Goal: Information Seeking & Learning: Learn about a topic

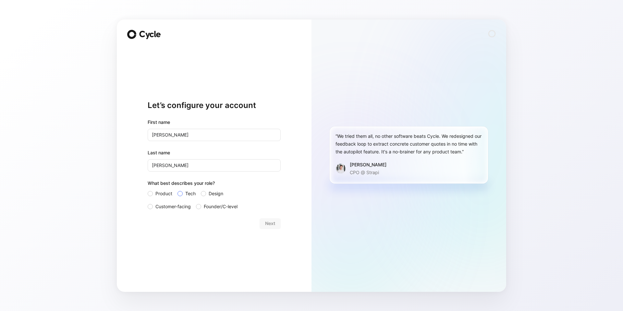
click at [183, 195] on label "Tech" at bounding box center [187, 194] width 18 height 8
click at [178, 190] on input "Tech" at bounding box center [178, 190] width 0 height 0
click at [176, 207] on span "Customer-facing" at bounding box center [172, 207] width 35 height 8
click at [148, 203] on input "Customer-facing" at bounding box center [148, 203] width 0 height 0
click at [272, 223] on span "Next" at bounding box center [270, 224] width 10 height 8
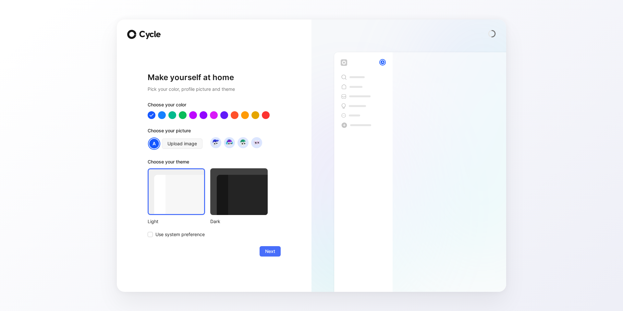
click at [226, 200] on div at bounding box center [238, 191] width 57 height 47
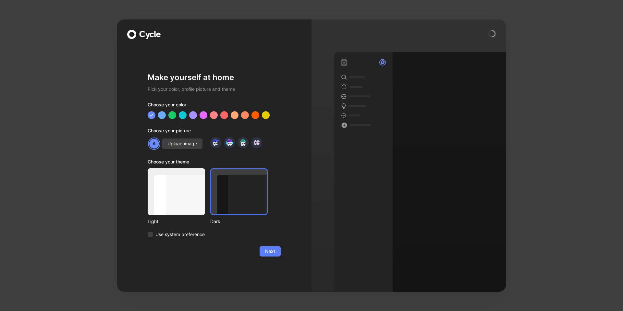
click at [271, 249] on span "Next" at bounding box center [270, 252] width 10 height 8
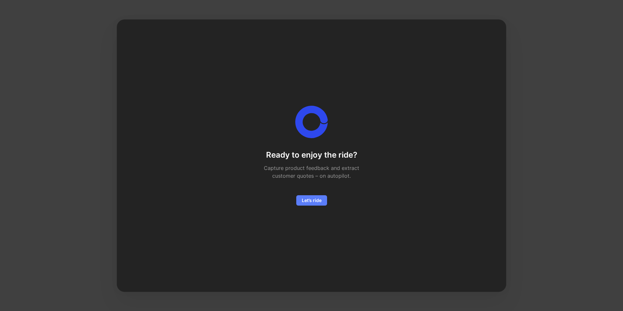
click at [315, 203] on span "Let’s ride" at bounding box center [312, 201] width 20 height 8
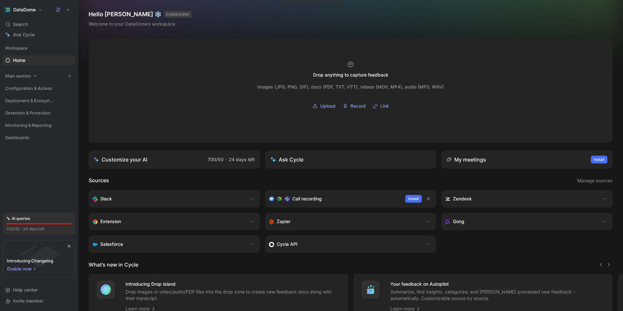
click at [24, 77] on span "Main section" at bounding box center [18, 76] width 26 height 6
click at [30, 89] on span "Configuration & Access" at bounding box center [28, 88] width 47 height 6
click at [31, 98] on span "Deployment & Ecosystem" at bounding box center [30, 100] width 51 height 6
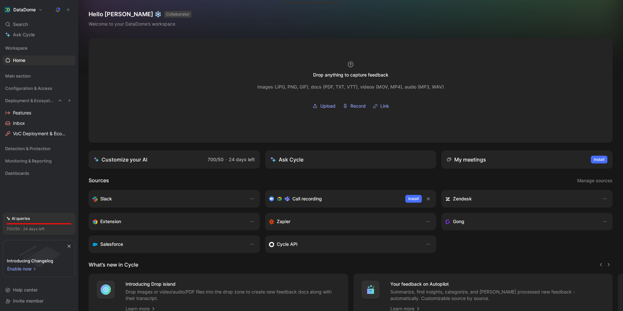
click at [31, 98] on span "Deployment & Ecosystem" at bounding box center [30, 100] width 51 height 6
click at [24, 136] on span "Dashboards" at bounding box center [17, 137] width 24 height 6
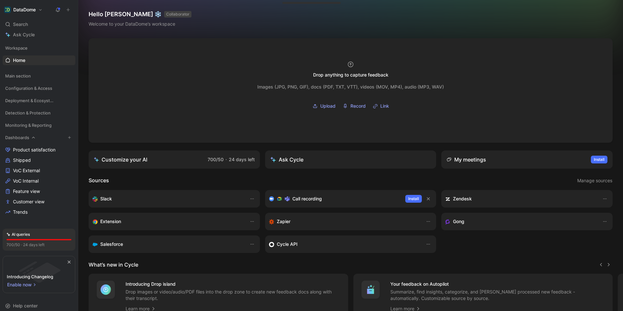
click at [22, 137] on span "Dashboards" at bounding box center [17, 137] width 24 height 6
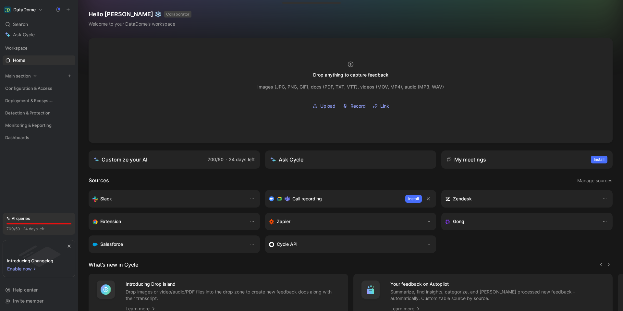
click at [33, 77] on icon at bounding box center [35, 76] width 5 height 5
click at [22, 87] on span "Inbox" at bounding box center [19, 88] width 12 height 6
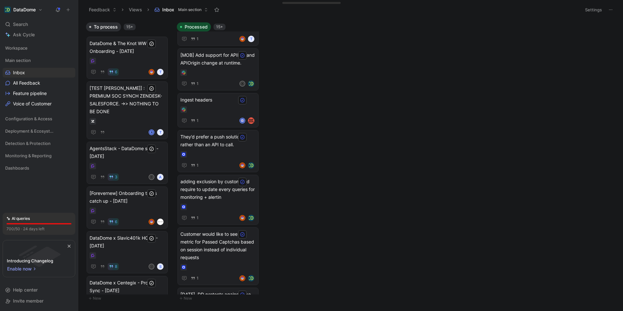
click at [110, 11] on button "Feedback" at bounding box center [102, 10] width 33 height 10
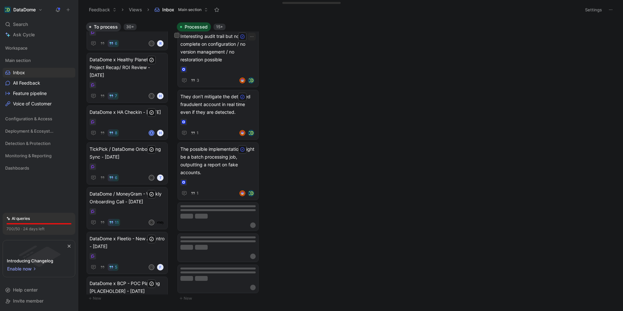
scroll to position [625, 0]
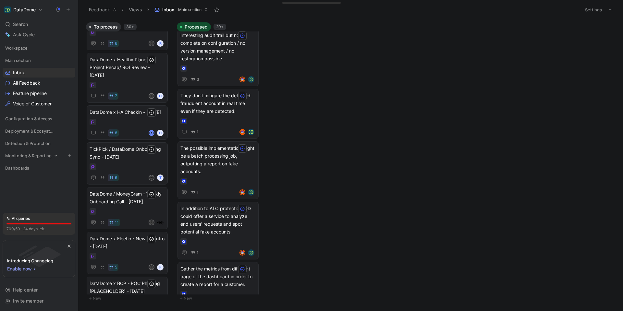
click at [36, 156] on span "Monitoring & Reporting" at bounding box center [28, 156] width 46 height 6
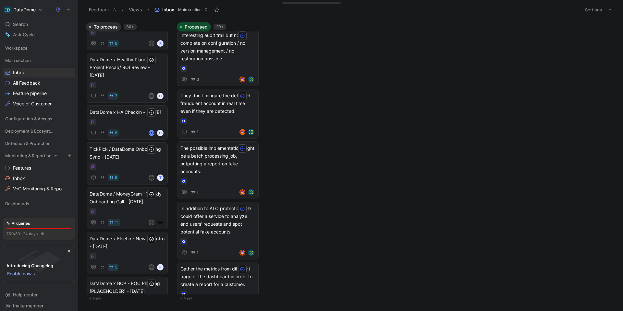
click at [36, 156] on span "Monitoring & Reporting" at bounding box center [28, 156] width 46 height 6
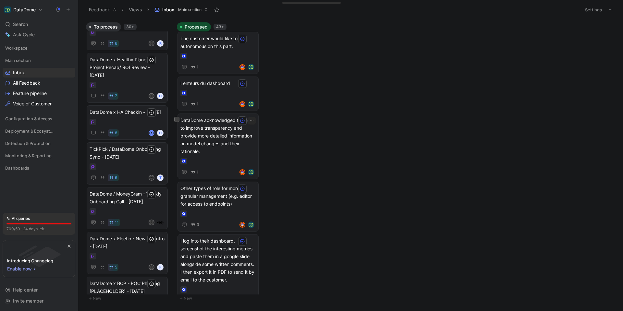
scroll to position [1441, 0]
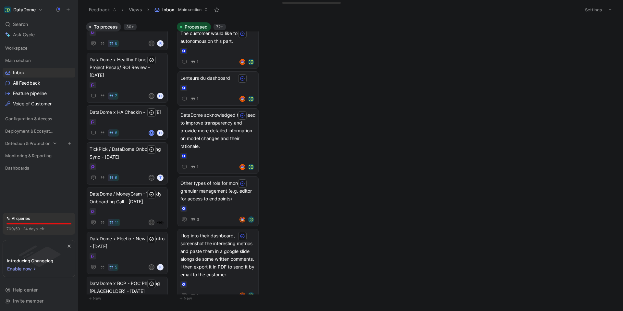
click at [24, 146] on span "Detection & Protection" at bounding box center [27, 143] width 45 height 6
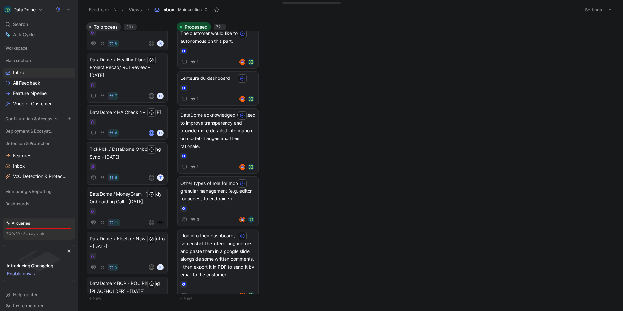
click at [23, 118] on span "Configuration & Access" at bounding box center [28, 119] width 47 height 6
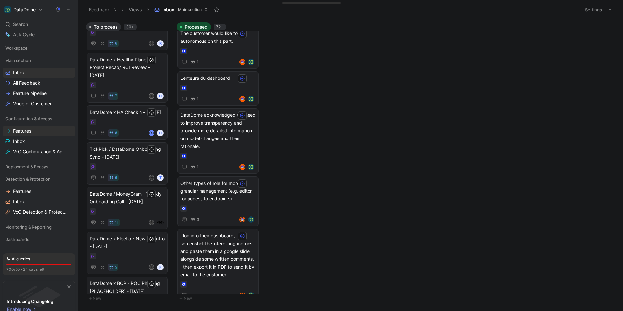
click at [21, 130] on span "Features" at bounding box center [22, 131] width 18 height 6
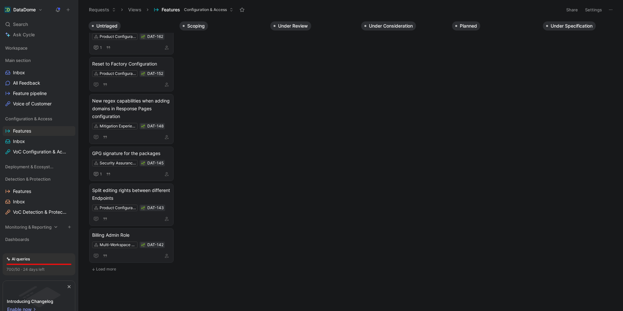
click at [17, 228] on span "Monitoring & Reporting" at bounding box center [28, 227] width 46 height 6
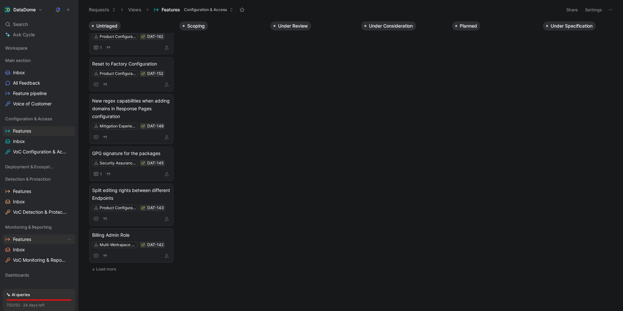
click at [18, 241] on span "Features" at bounding box center [22, 239] width 18 height 6
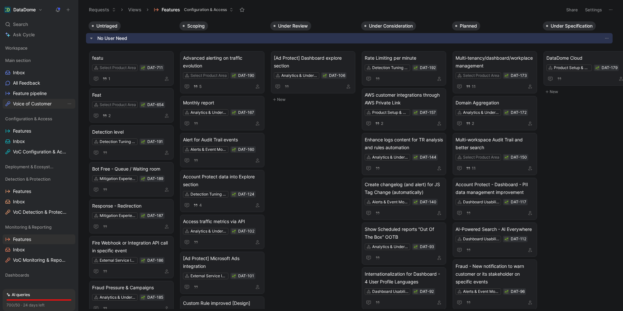
click at [25, 103] on span "Voice of Customer" at bounding box center [32, 104] width 39 height 6
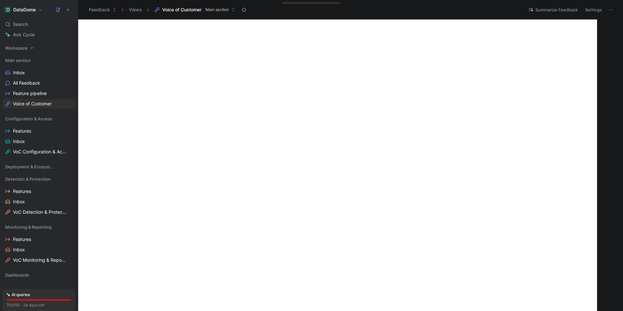
click at [22, 50] on span "Workspace" at bounding box center [16, 48] width 22 height 6
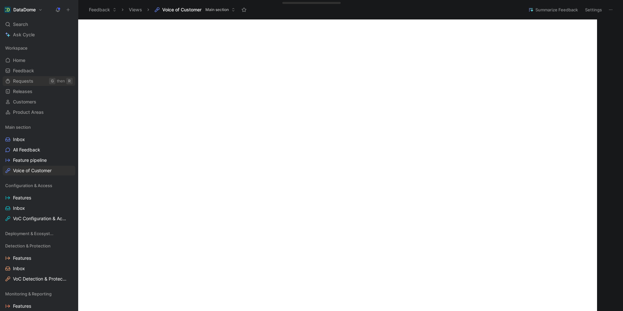
click at [23, 82] on span "Requests" at bounding box center [23, 81] width 20 height 6
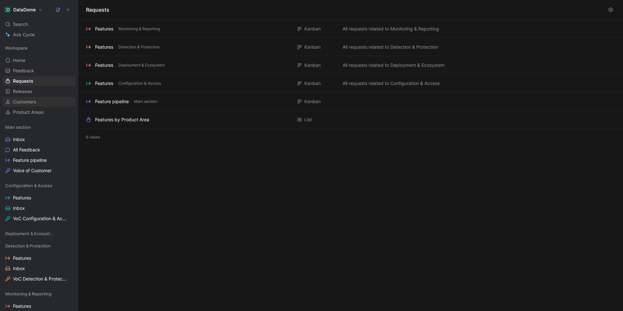
click at [24, 103] on span "Customers" at bounding box center [24, 102] width 23 height 6
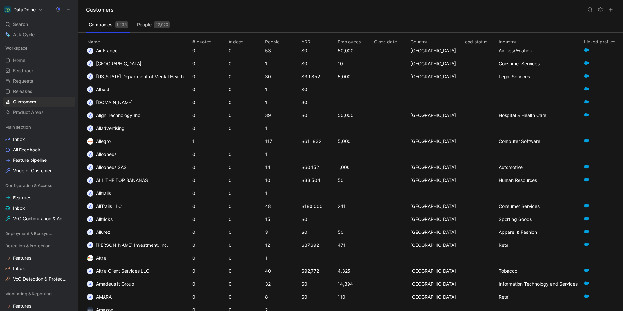
scroll to position [559, 0]
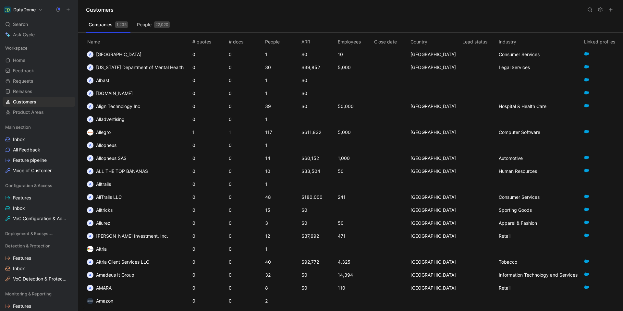
click at [591, 11] on use at bounding box center [590, 10] width 4 height 4
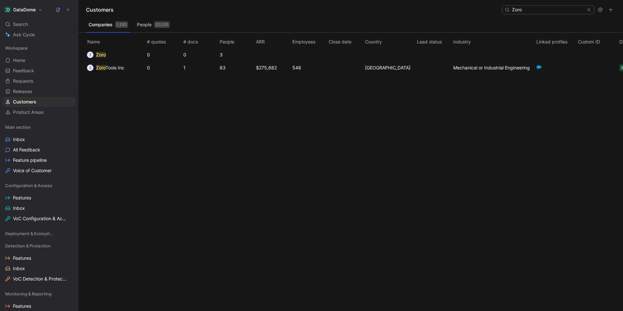
type input "Zoro"
click at [114, 67] on span "Tools Inc" at bounding box center [114, 68] width 19 height 6
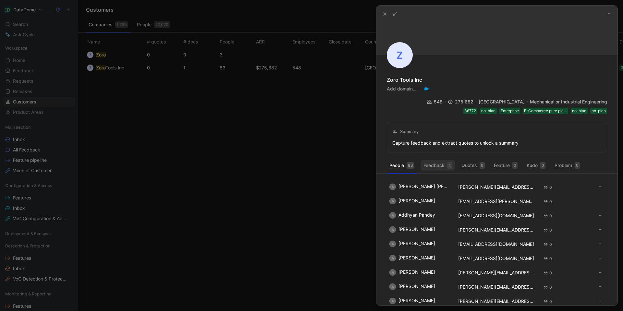
click at [451, 162] on div "1" at bounding box center [449, 165] width 5 height 6
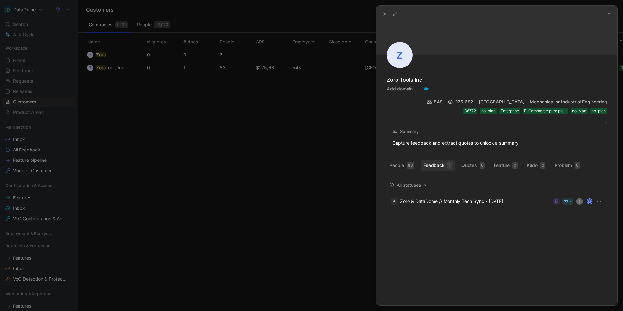
click at [450, 162] on div "1" at bounding box center [449, 165] width 5 height 6
click at [386, 16] on icon at bounding box center [384, 13] width 5 height 5
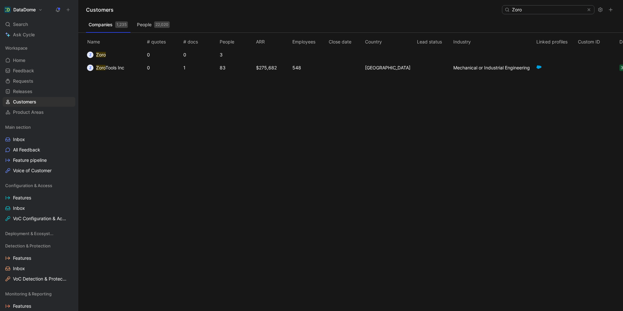
click at [152, 28] on button "People 22,020" at bounding box center [153, 24] width 38 height 10
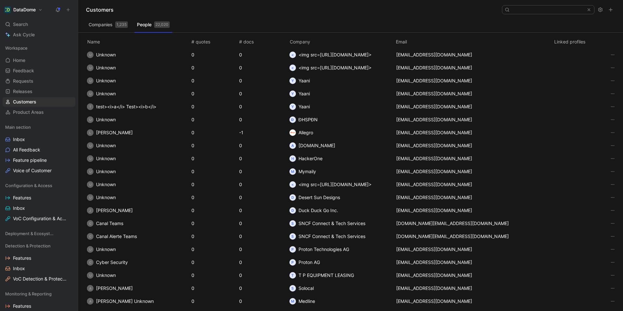
click at [113, 26] on button "Companies 1,235" at bounding box center [108, 24] width 44 height 10
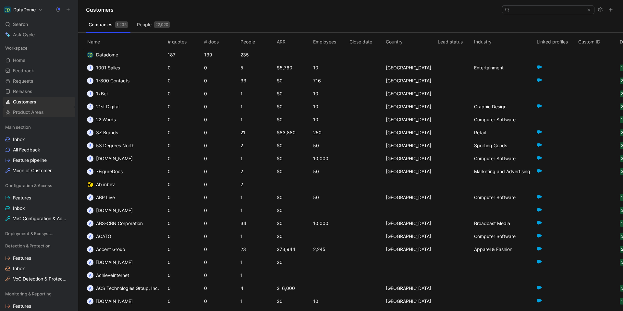
click at [27, 109] on span "Product Areas" at bounding box center [28, 112] width 31 height 6
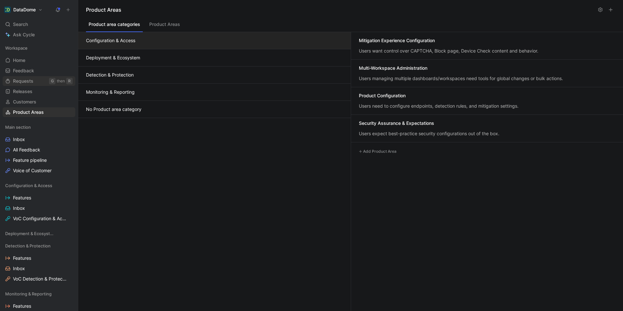
click at [24, 78] on span "Requests" at bounding box center [23, 81] width 20 height 6
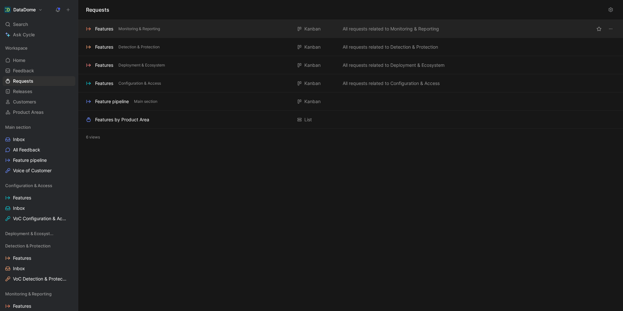
click at [106, 30] on div "Features" at bounding box center [104, 29] width 18 height 8
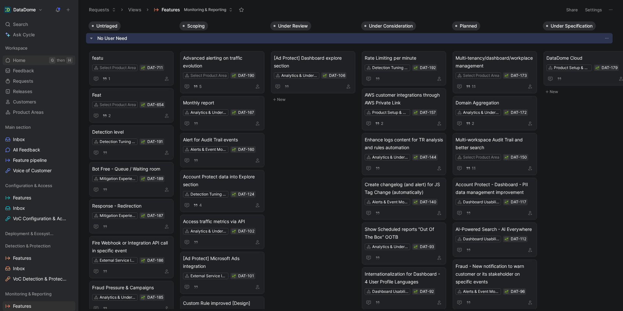
click at [17, 61] on span "Home" at bounding box center [19, 60] width 12 height 6
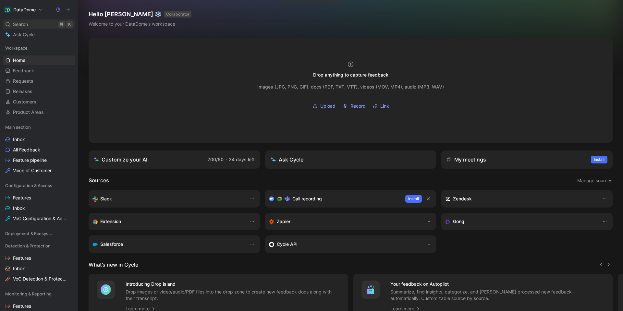
click at [17, 24] on span "Search" at bounding box center [20, 24] width 15 height 8
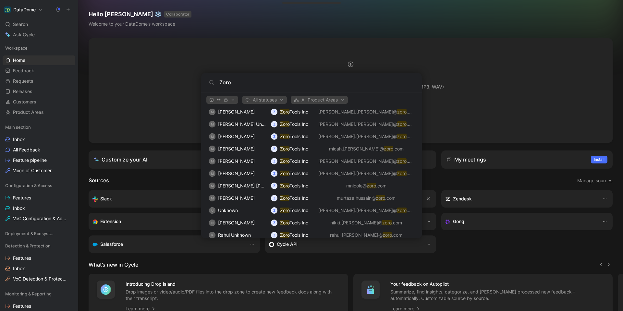
scroll to position [406, 0]
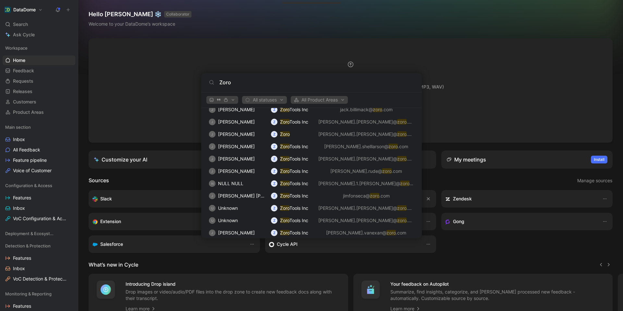
type input "Zoro"
click at [271, 101] on span "All statuses" at bounding box center [264, 100] width 39 height 8
click at [268, 100] on div at bounding box center [311, 155] width 623 height 311
click at [232, 100] on span "button" at bounding box center [222, 100] width 26 height 5
click at [232, 100] on div at bounding box center [311, 155] width 623 height 311
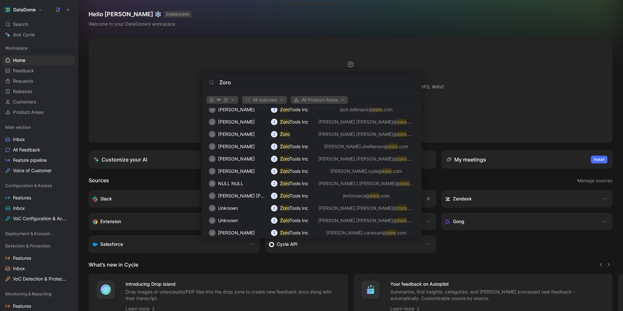
click at [215, 29] on body "DataDome Search ⌘ K Ask Cycle Workspace Home G then H Feedback G then F Request…" at bounding box center [311, 155] width 623 height 311
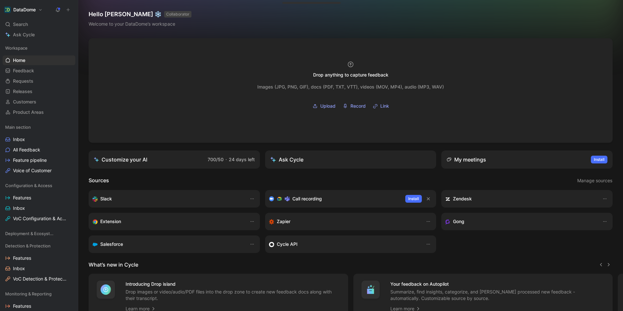
click at [337, 163] on button "Ask Cycle" at bounding box center [350, 160] width 171 height 18
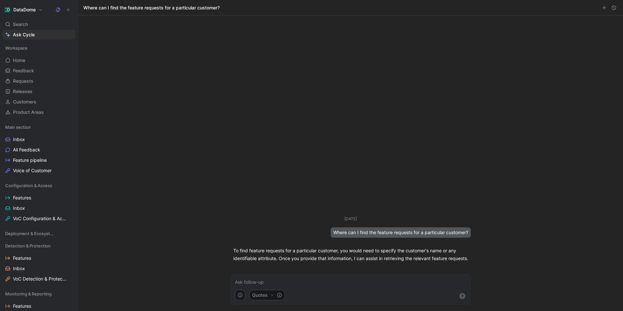
click at [285, 282] on p at bounding box center [351, 283] width 232 height 8
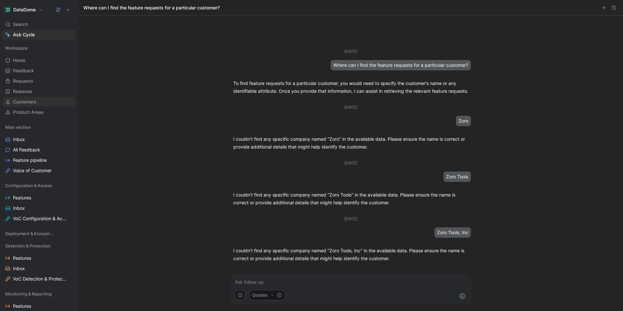
click at [25, 103] on span "Customers" at bounding box center [24, 102] width 23 height 6
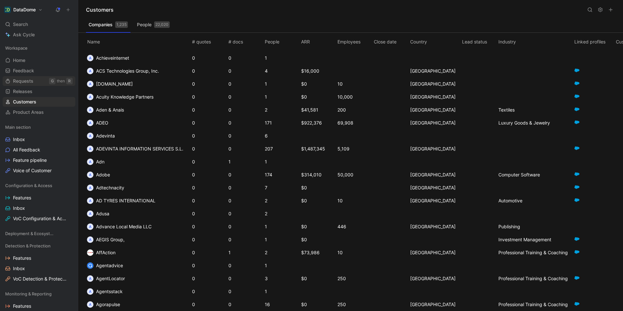
click at [21, 82] on span "Requests" at bounding box center [23, 81] width 20 height 6
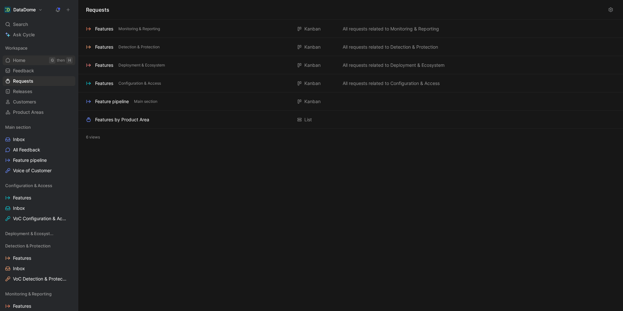
click at [21, 62] on span "Home" at bounding box center [19, 60] width 12 height 6
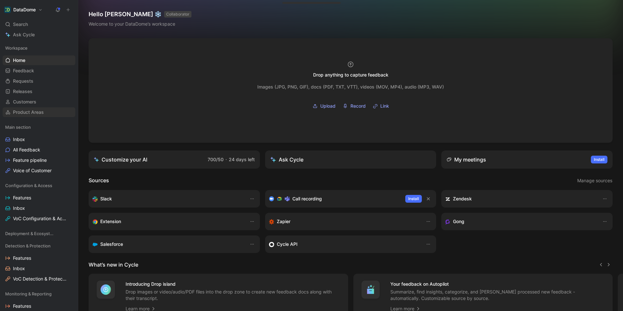
click at [23, 113] on span "Product Areas" at bounding box center [28, 112] width 31 height 6
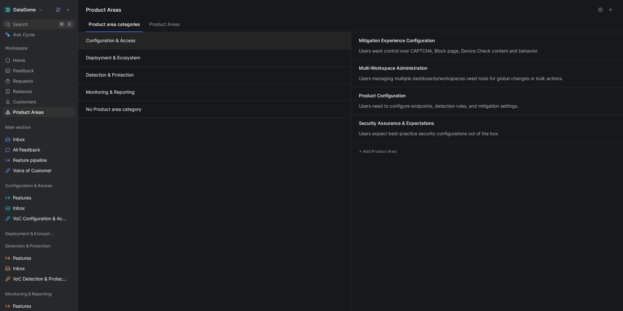
click at [20, 27] on span "Search" at bounding box center [20, 24] width 15 height 8
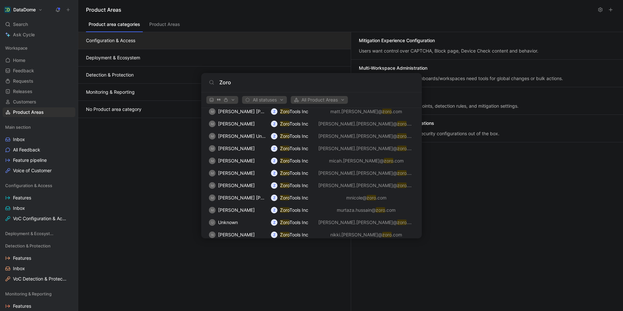
scroll to position [715, 0]
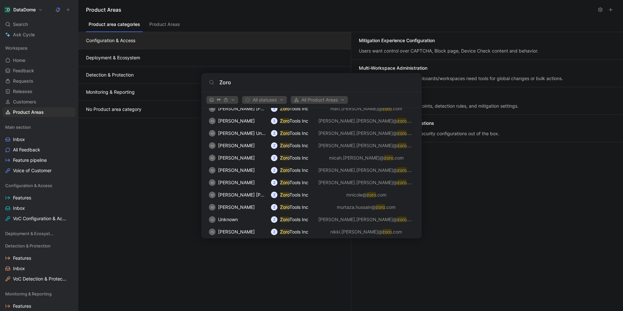
type input "Zoro"
click at [147, 160] on body "DataDome Search ⌘ K Ask Cycle Workspace Home G then H Feedback G then F Request…" at bounding box center [311, 155] width 623 height 311
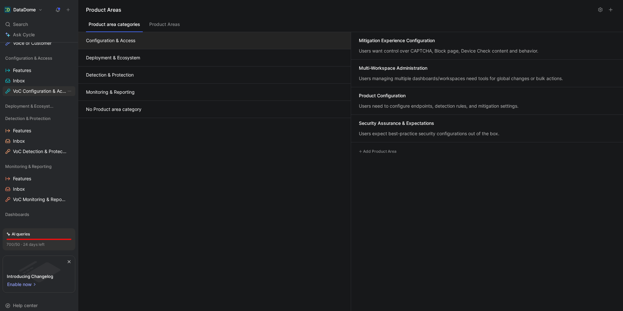
scroll to position [143, 0]
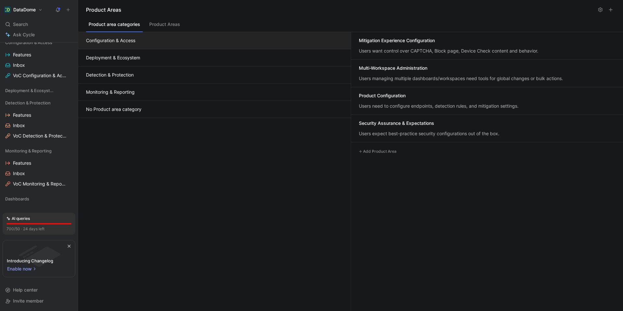
click at [157, 185] on div "Configuration & Access Deployment & Ecosystem Detection & Protection Monitoring…" at bounding box center [214, 171] width 273 height 279
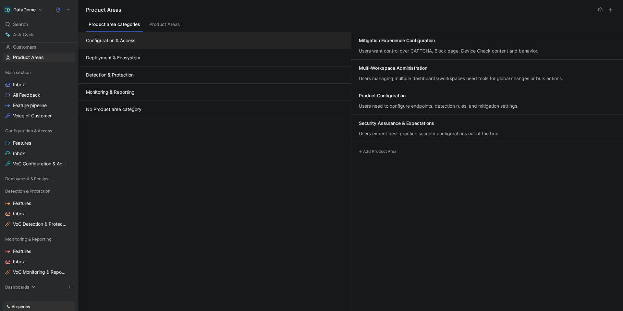
scroll to position [0, 0]
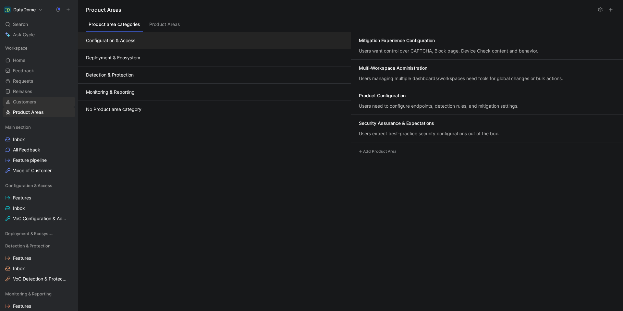
click at [18, 103] on span "Customers" at bounding box center [24, 102] width 23 height 6
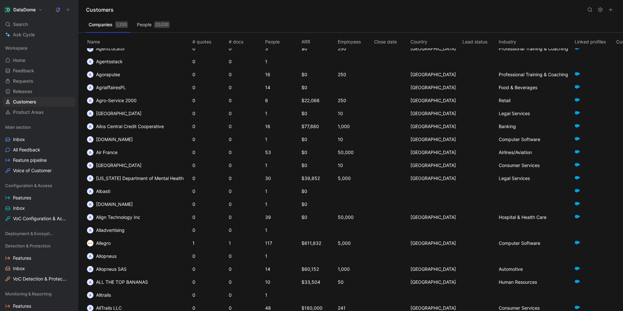
scroll to position [521, 0]
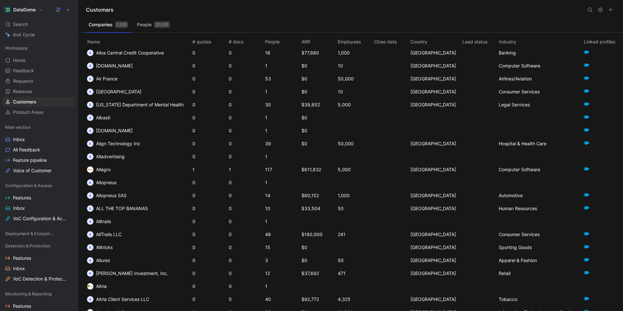
click at [591, 11] on use at bounding box center [590, 10] width 4 height 4
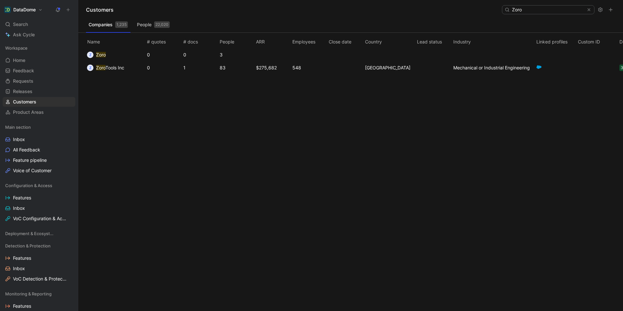
type input "Zoro"
click at [117, 69] on span "Tools Inc" at bounding box center [114, 68] width 19 height 6
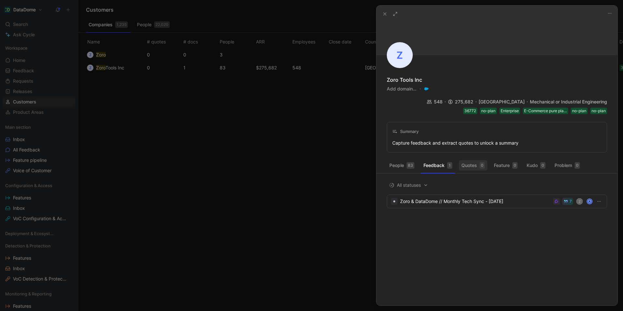
click at [483, 162] on div "0" at bounding box center [482, 165] width 5 height 6
click at [507, 160] on button "Feature 0" at bounding box center [505, 165] width 29 height 10
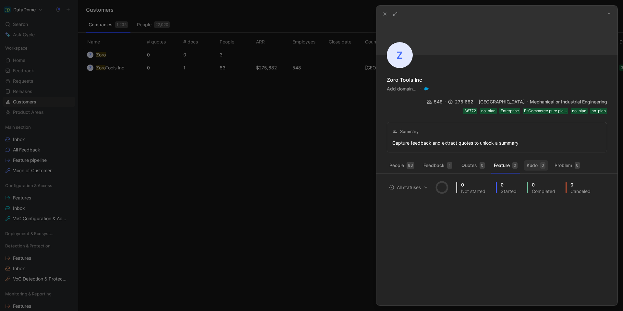
click at [527, 160] on button "Kudo 0" at bounding box center [536, 165] width 24 height 10
click at [570, 160] on button "Problem 0" at bounding box center [567, 165] width 31 height 10
click at [385, 15] on icon at bounding box center [384, 13] width 5 height 5
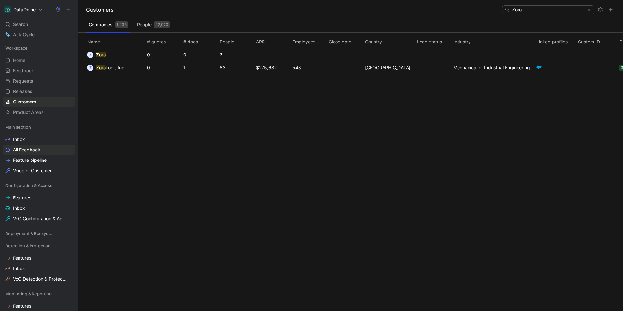
click at [26, 150] on span "All Feedback" at bounding box center [26, 150] width 27 height 6
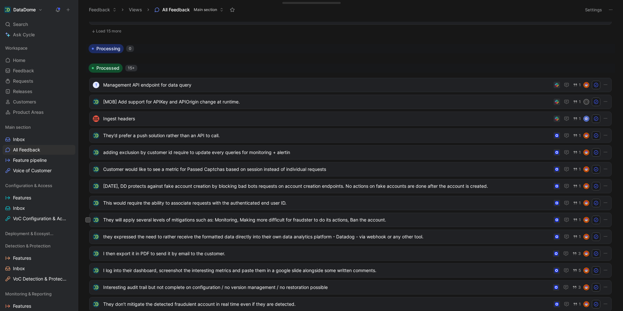
scroll to position [346, 0]
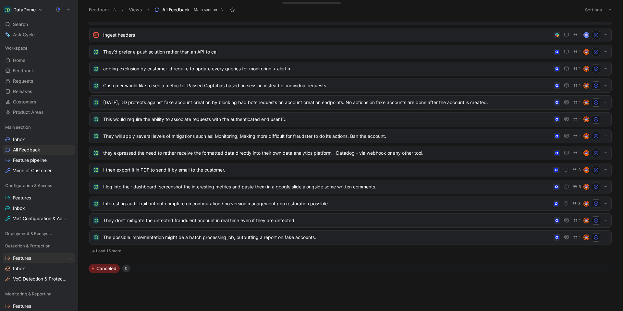
click at [18, 257] on span "Features" at bounding box center [22, 258] width 18 height 6
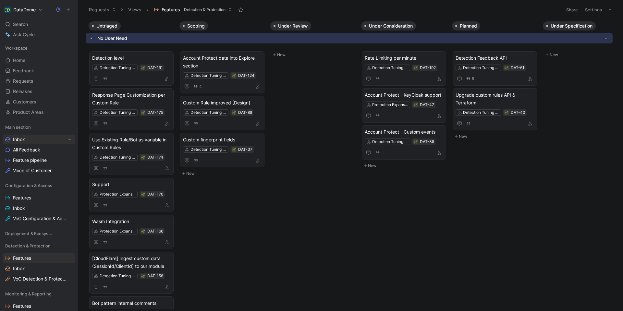
click at [18, 139] on span "Inbox" at bounding box center [19, 139] width 12 height 6
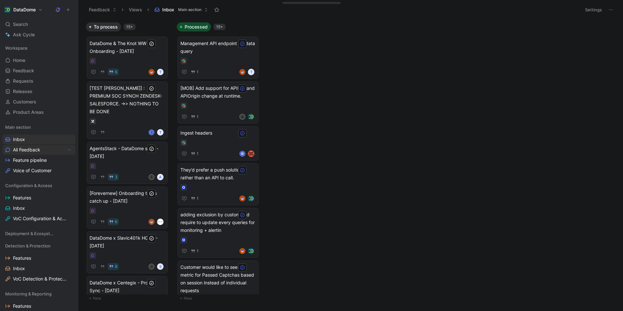
click at [23, 151] on span "All Feedback" at bounding box center [26, 150] width 27 height 6
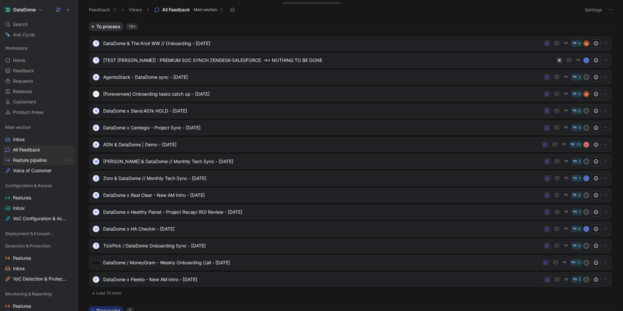
click at [41, 162] on span "Feature pipeline" at bounding box center [30, 160] width 34 height 6
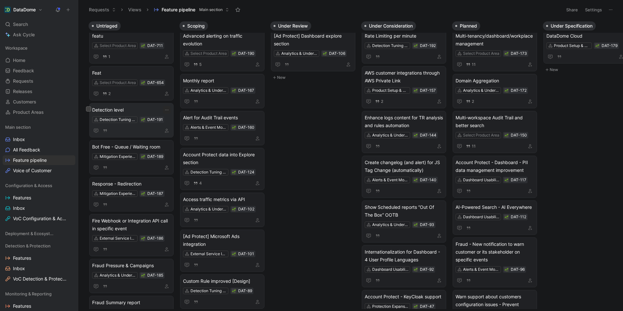
scroll to position [222, 0]
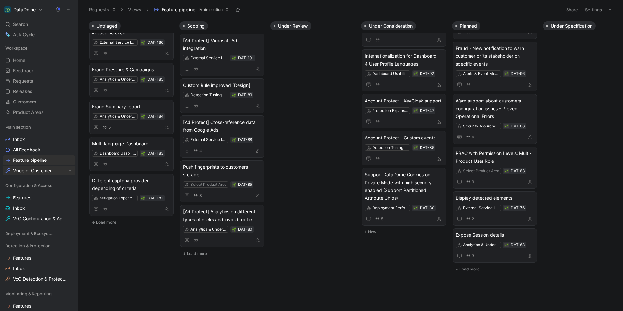
click at [38, 171] on span "Voice of Customer" at bounding box center [32, 170] width 39 height 6
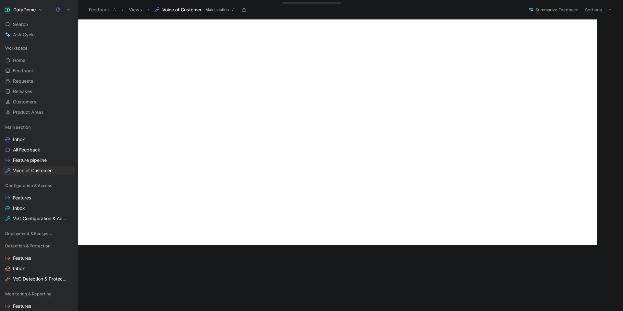
scroll to position [243, 0]
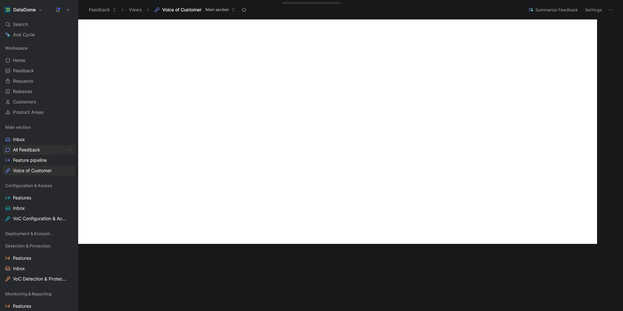
click at [29, 149] on span "All Feedback" at bounding box center [26, 150] width 27 height 6
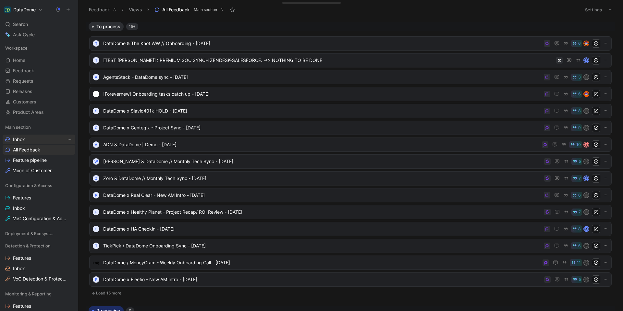
click at [31, 141] on link "Inbox" at bounding box center [39, 140] width 73 height 10
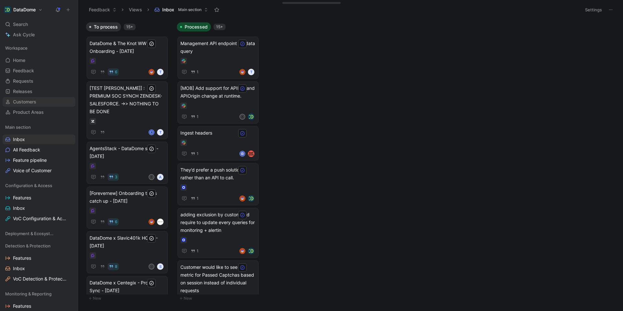
click at [22, 102] on span "Customers" at bounding box center [24, 102] width 23 height 6
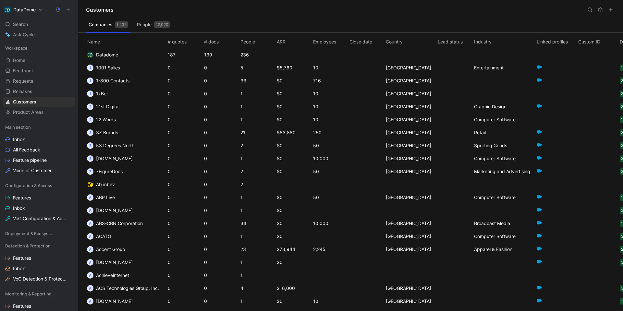
click at [30, 176] on div "Main section Inbox All Feedback Feature pipeline Voice of Customer" at bounding box center [39, 151] width 73 height 58
click at [31, 174] on link "Voice of Customer" at bounding box center [39, 171] width 73 height 10
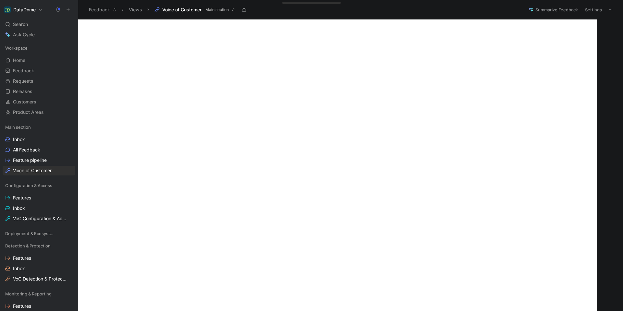
scroll to position [254, 0]
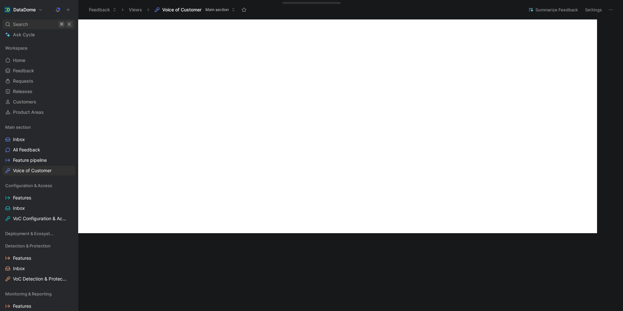
click at [30, 27] on div "Search ⌘ K" at bounding box center [39, 24] width 73 height 10
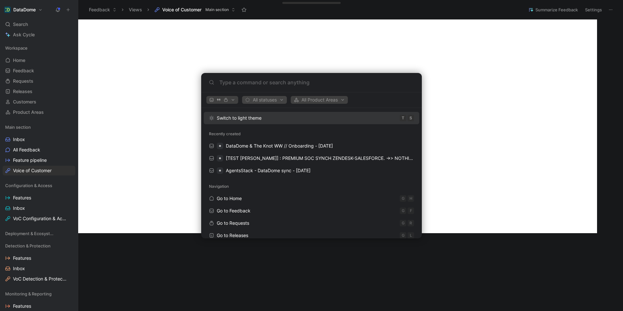
click at [272, 98] on span "All statuses" at bounding box center [264, 100] width 39 height 8
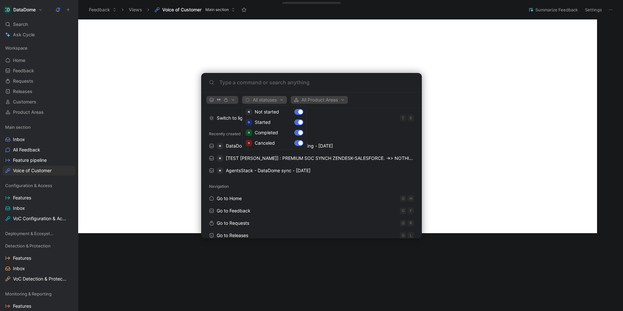
click at [272, 98] on div at bounding box center [311, 155] width 623 height 311
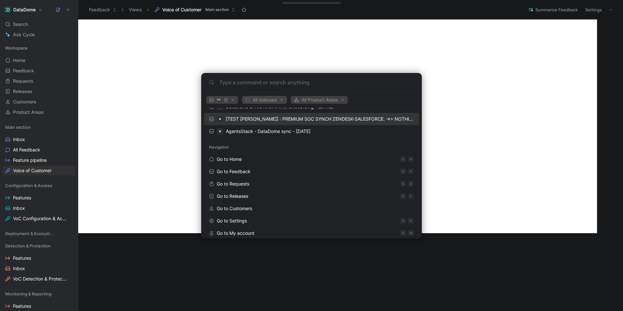
scroll to position [45, 0]
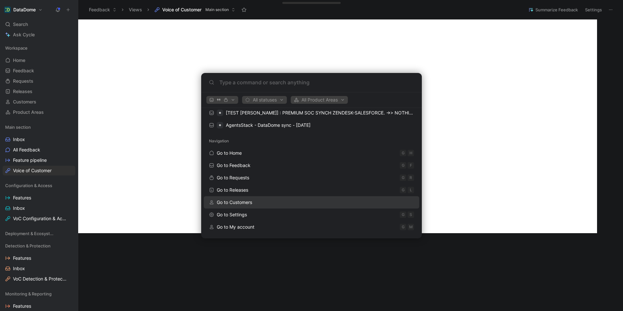
click at [239, 201] on span "Go to Customers" at bounding box center [234, 203] width 35 height 6
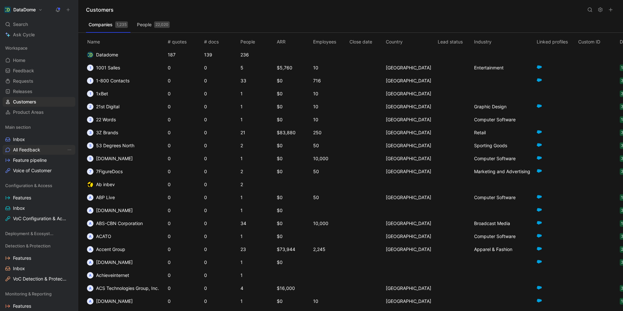
click at [36, 149] on span "All Feedback" at bounding box center [26, 150] width 27 height 6
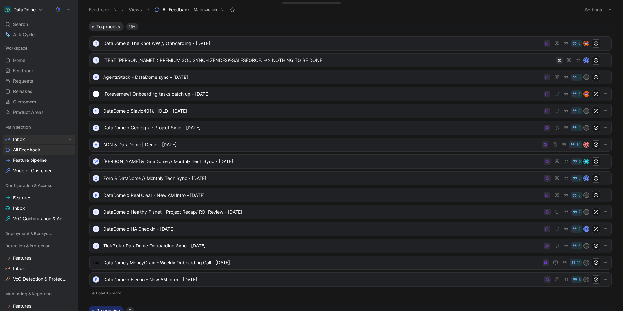
click at [27, 140] on link "Inbox" at bounding box center [39, 140] width 73 height 10
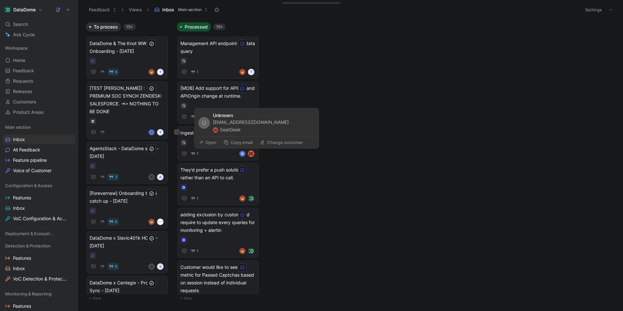
click at [207, 143] on button "Open" at bounding box center [207, 142] width 23 height 9
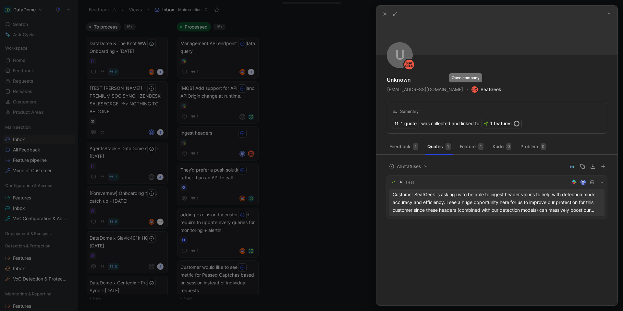
click at [472, 90] on span "SeatGeek" at bounding box center [487, 90] width 30 height 8
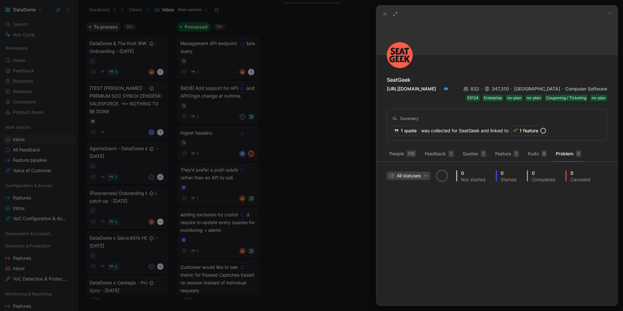
click at [419, 177] on span "All statuses" at bounding box center [408, 176] width 39 height 8
click at [64, 170] on div at bounding box center [311, 155] width 623 height 311
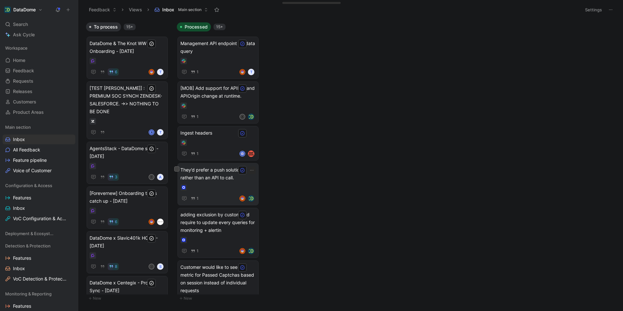
click at [201, 172] on span "They’d prefer a push solution rather than an API to call." at bounding box center [217, 174] width 75 height 16
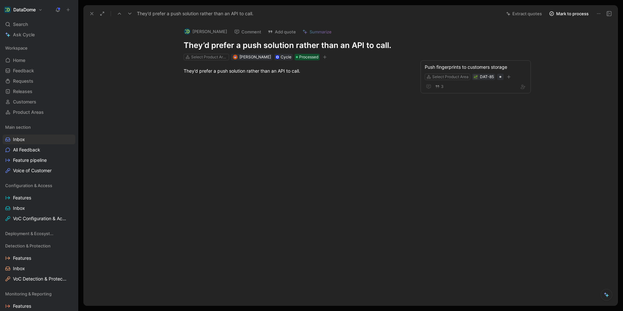
click at [235, 31] on button "Comment" at bounding box center [247, 31] width 33 height 9
click at [89, 15] on icon at bounding box center [91, 13] width 5 height 5
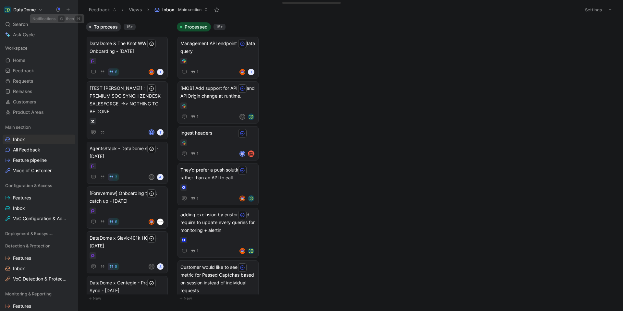
click at [59, 10] on icon at bounding box center [57, 9] width 5 height 5
click at [20, 57] on span "Home" at bounding box center [19, 60] width 12 height 6
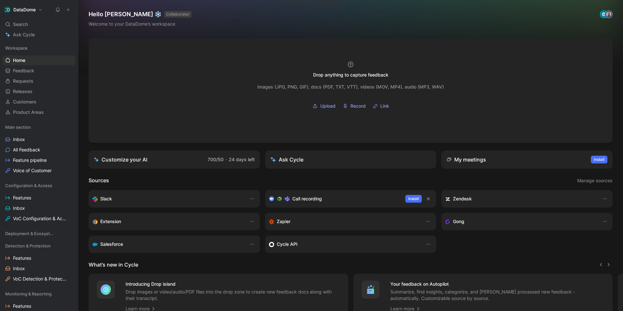
click at [204, 200] on div "Slack" at bounding box center [168, 199] width 151 height 8
click at [253, 199] on icon "button" at bounding box center [252, 198] width 5 height 5
